Goal: Navigation & Orientation: Find specific page/section

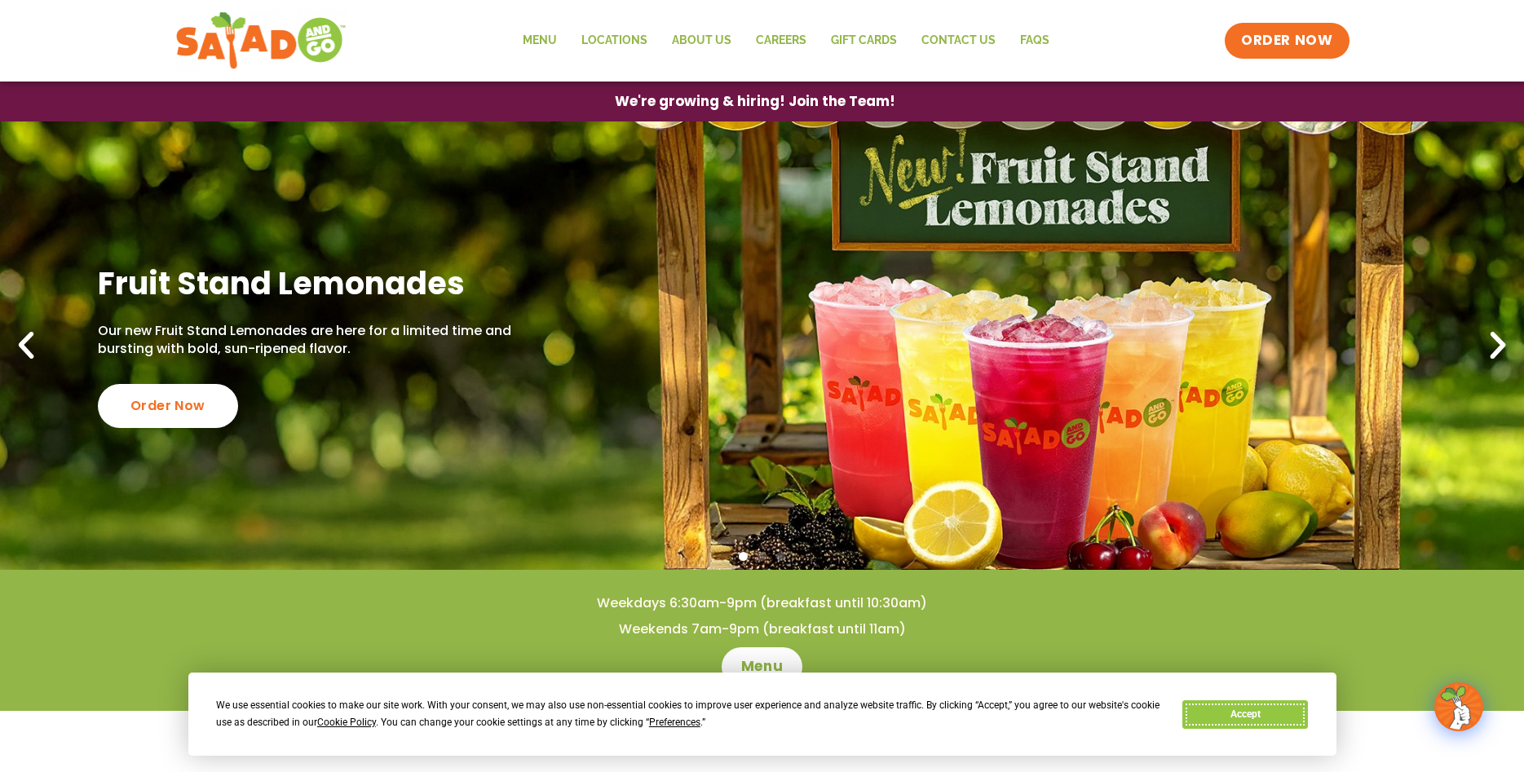
click at [1227, 708] on button "Accept" at bounding box center [1246, 715] width 126 height 29
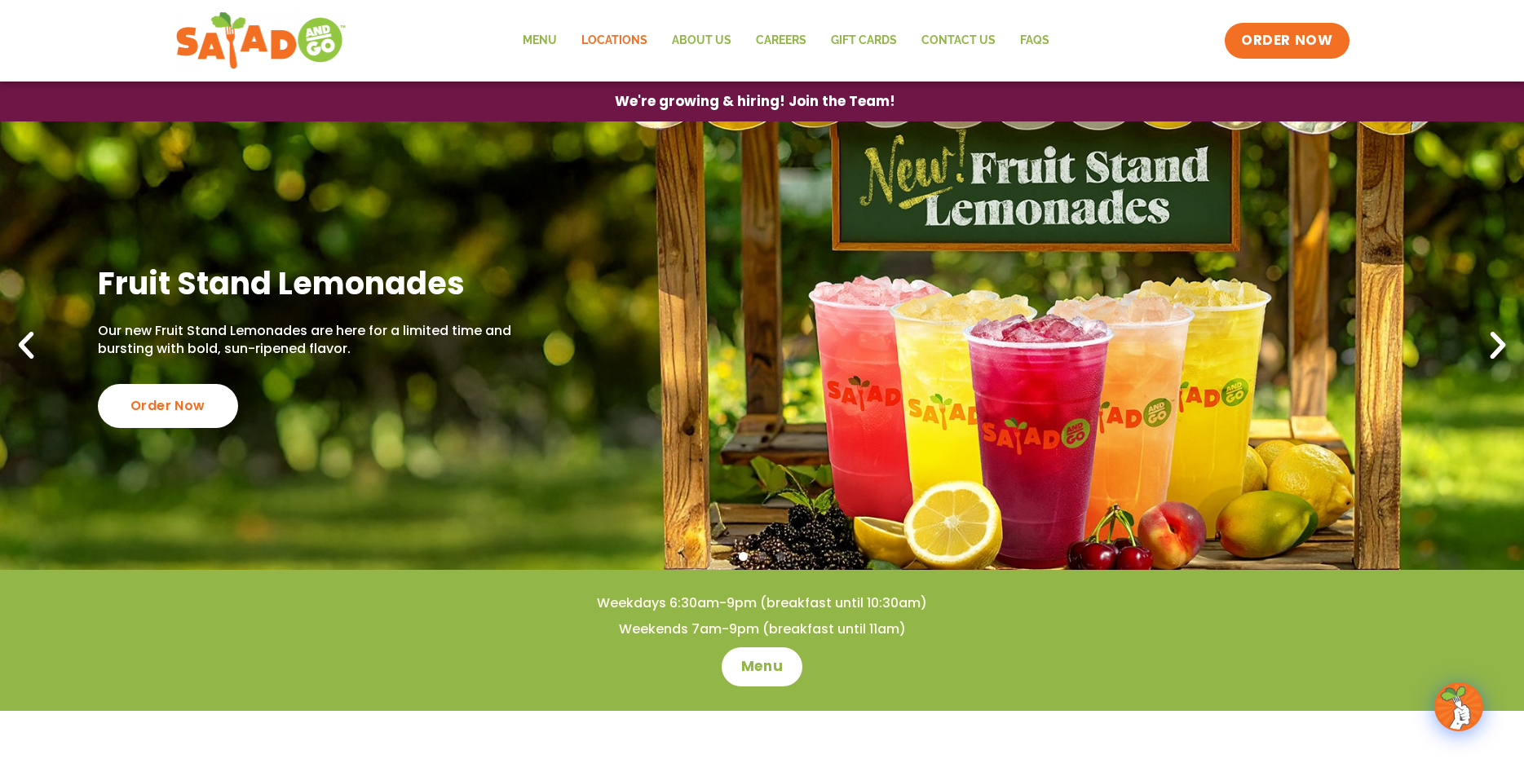
click at [626, 38] on link "Locations" at bounding box center [614, 41] width 91 height 38
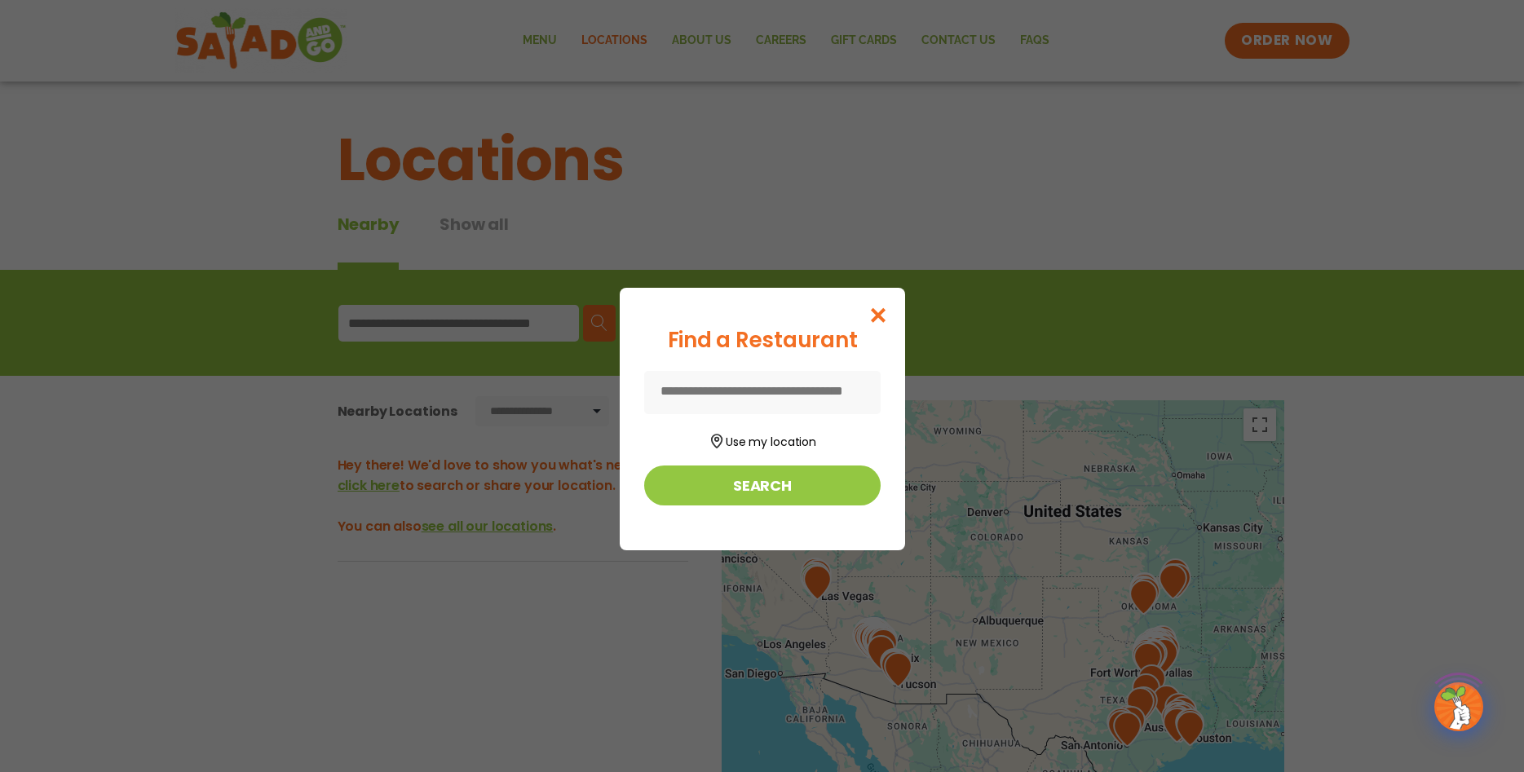
click at [733, 397] on input at bounding box center [762, 392] width 237 height 43
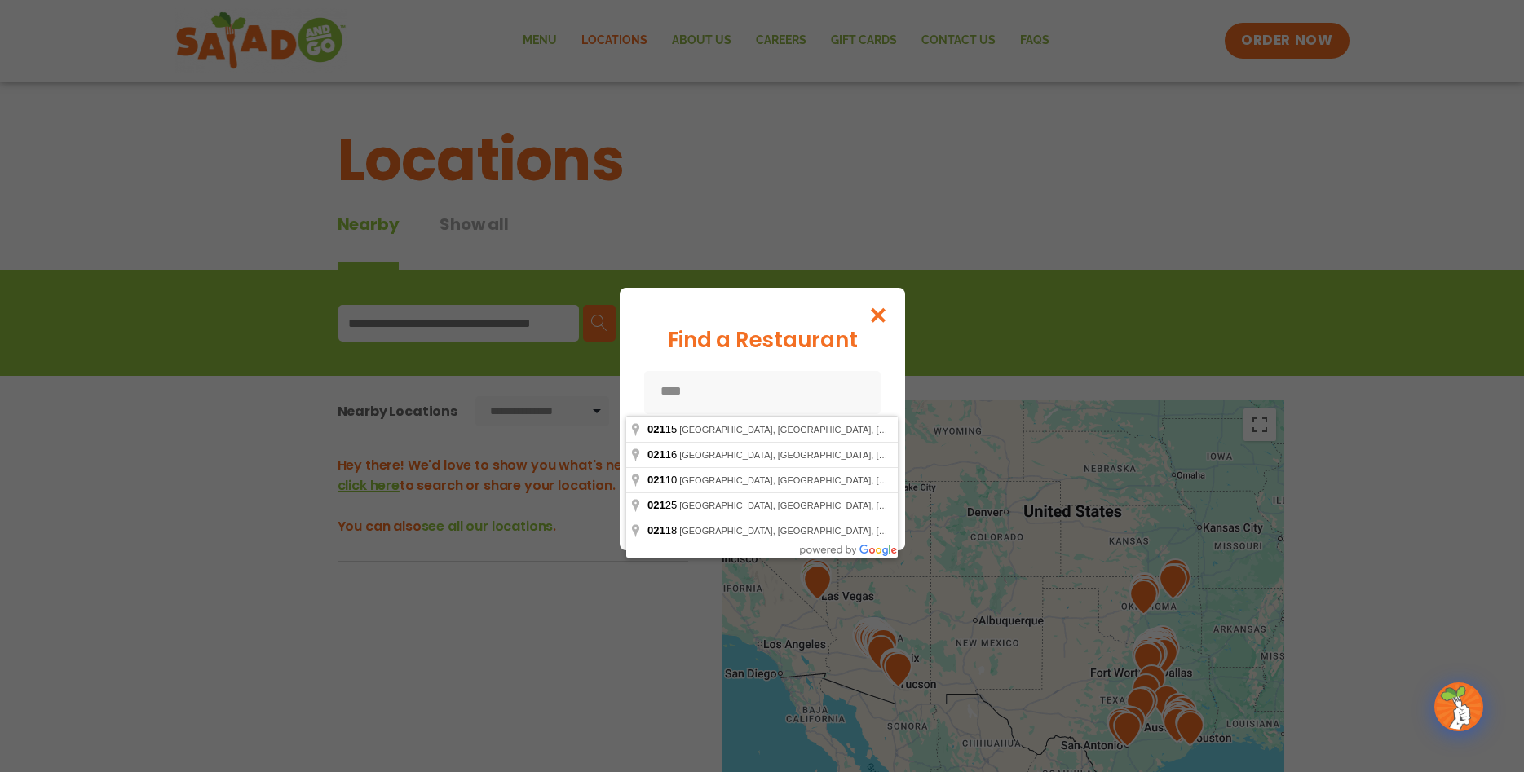
type input "*****"
